Goal: Task Accomplishment & Management: Manage account settings

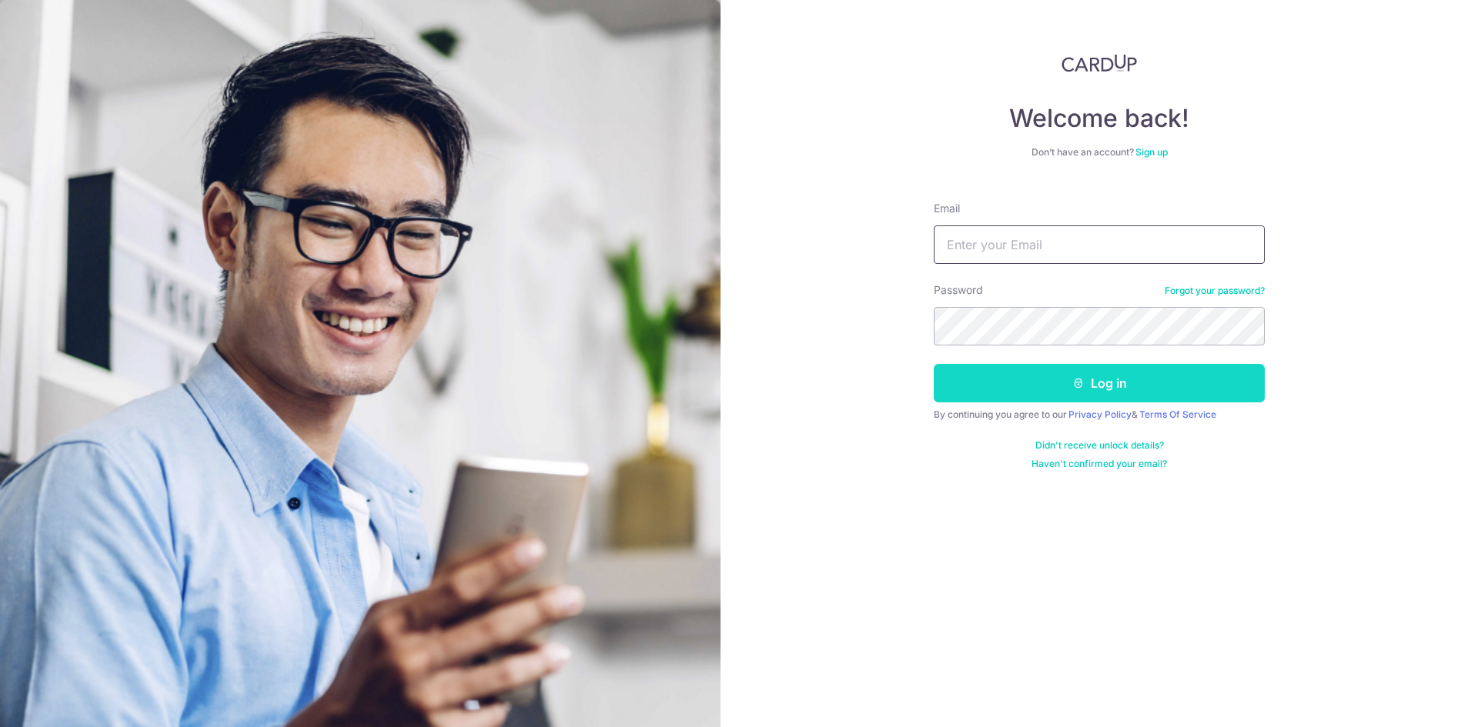
type input "[EMAIL_ADDRESS][DOMAIN_NAME]"
click at [1037, 400] on button "Log in" at bounding box center [1099, 383] width 331 height 38
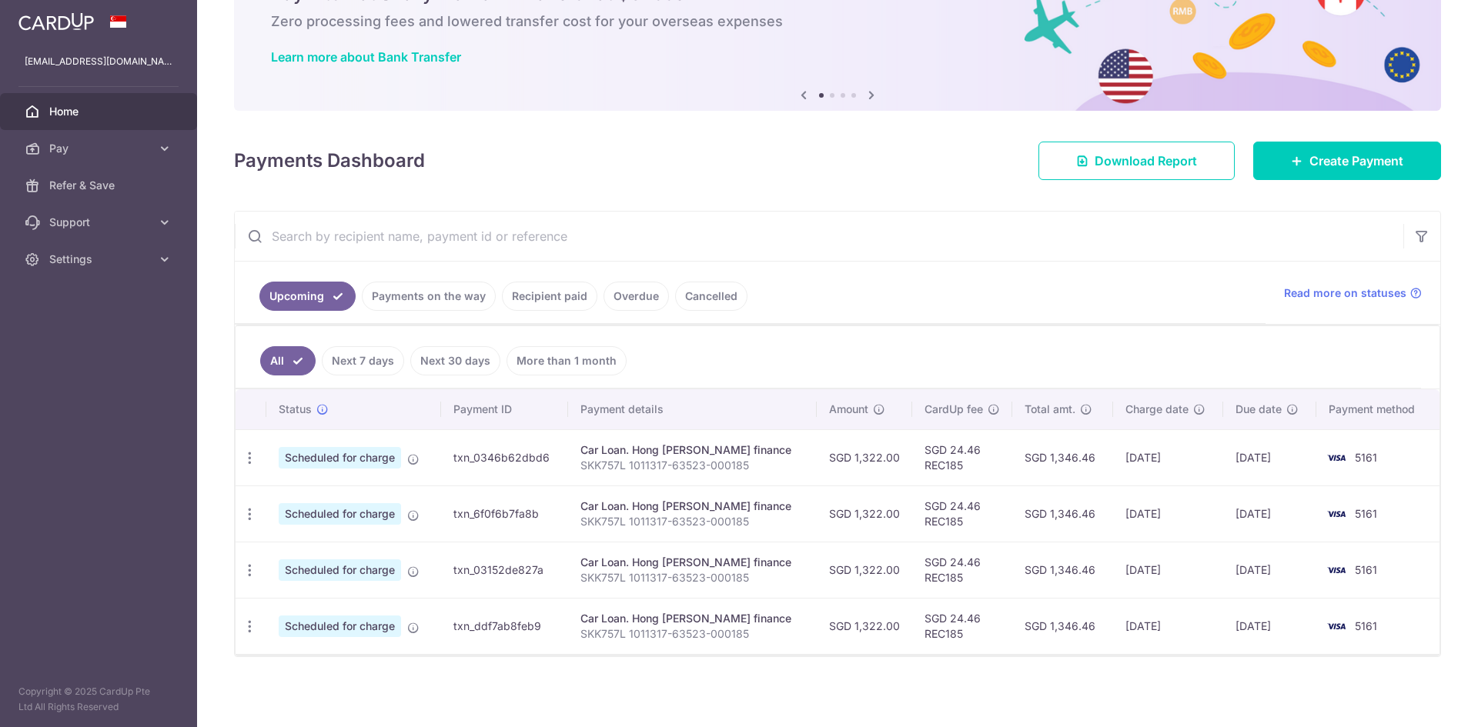
scroll to position [89, 0]
